Goal: Task Accomplishment & Management: Complete application form

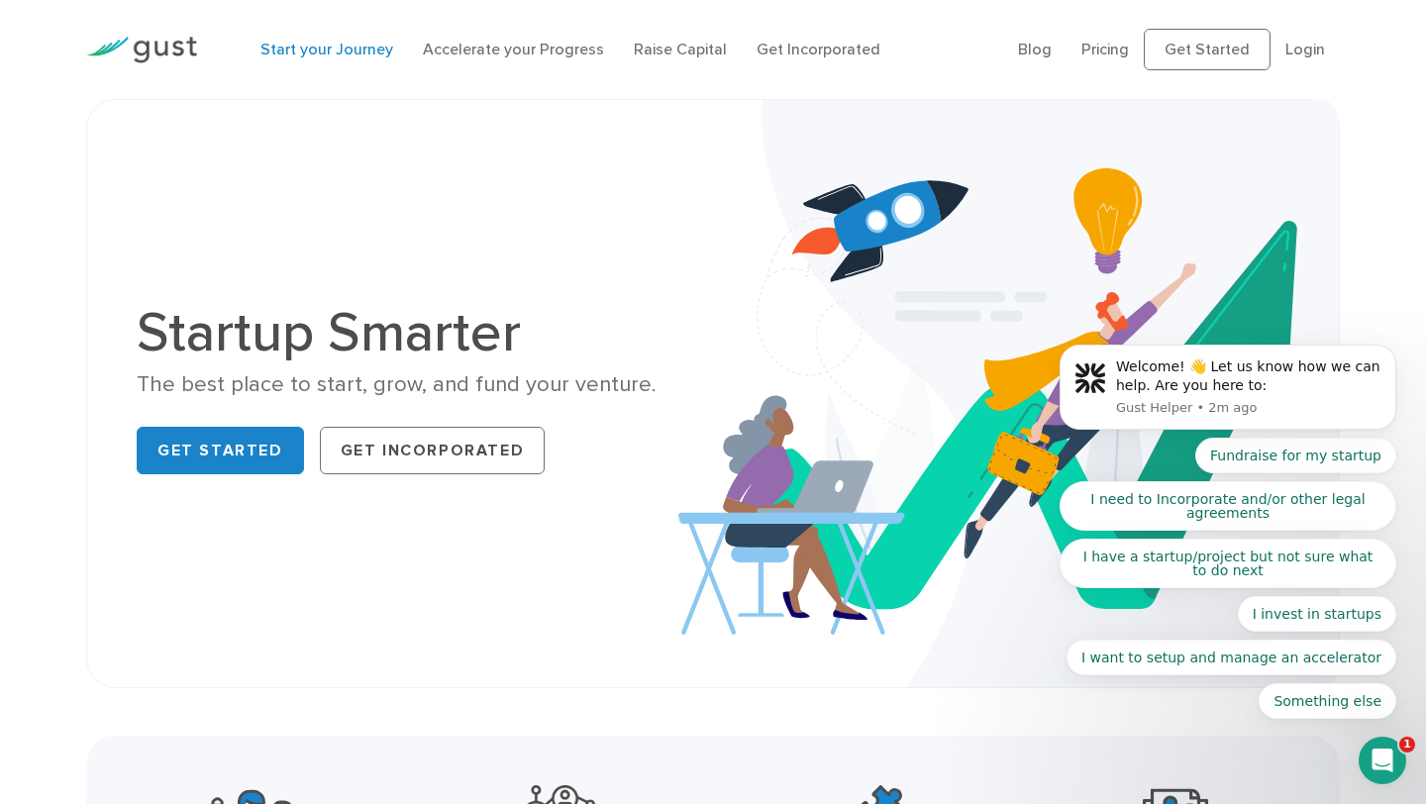
click at [355, 44] on link "Start your Journey" at bounding box center [326, 49] width 133 height 19
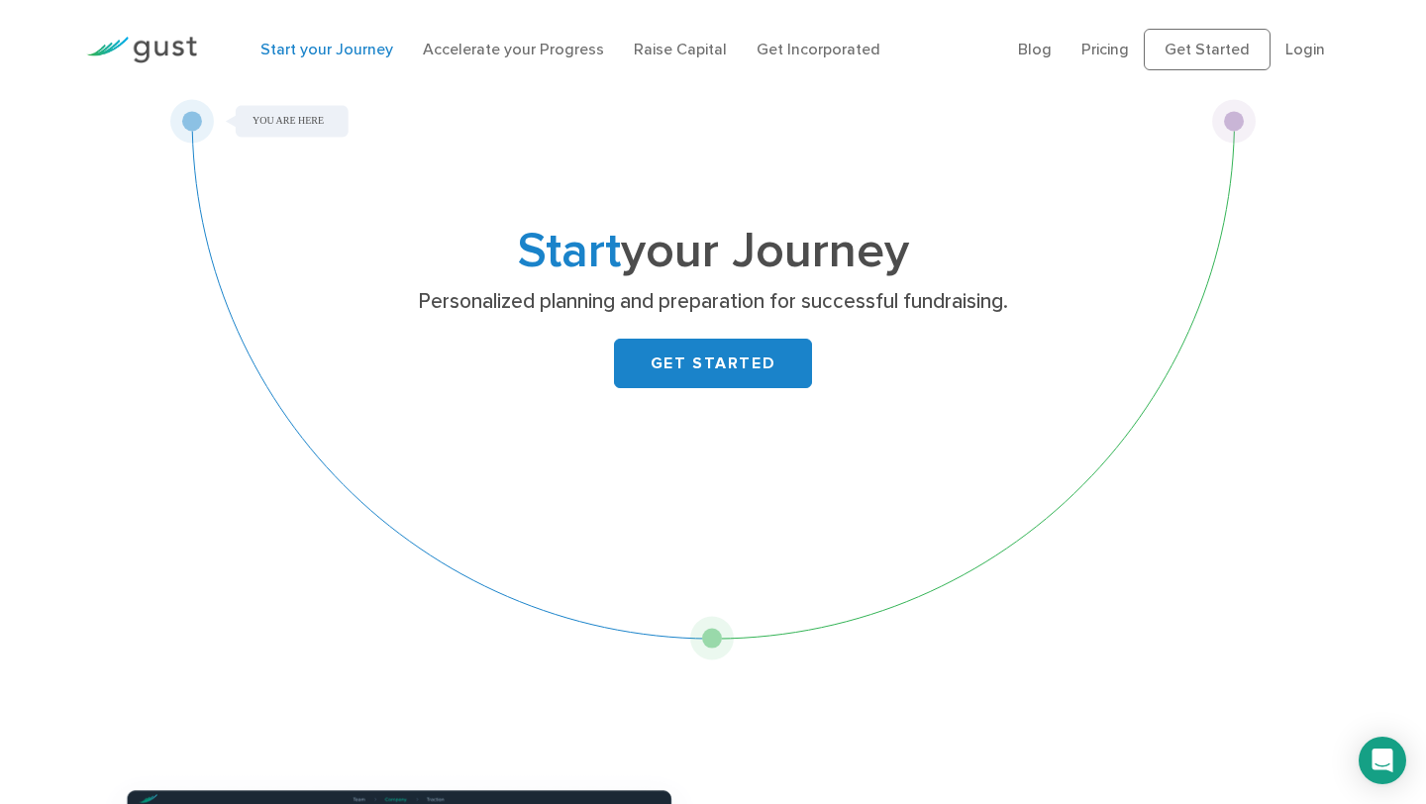
click at [784, 362] on link "GET STARTED" at bounding box center [713, 364] width 198 height 50
